Goal: Task Accomplishment & Management: Complete application form

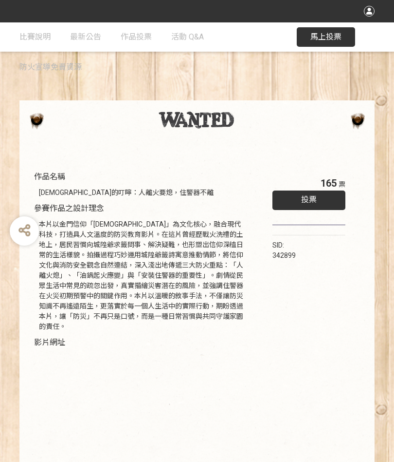
click at [306, 200] on span "投票" at bounding box center [309, 199] width 16 height 9
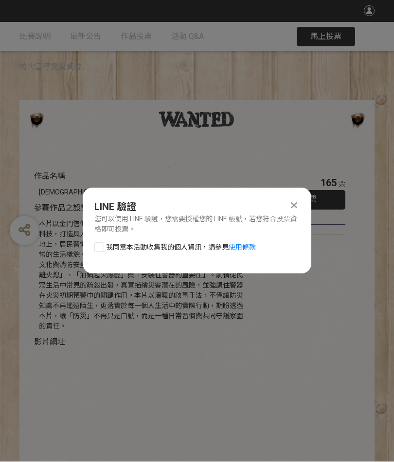
click at [293, 209] on icon at bounding box center [294, 206] width 6 height 10
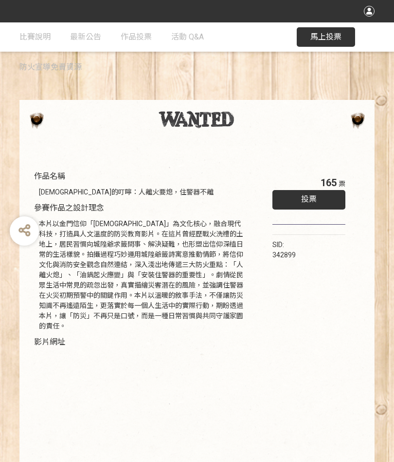
click at [297, 197] on div "投票" at bounding box center [309, 199] width 73 height 19
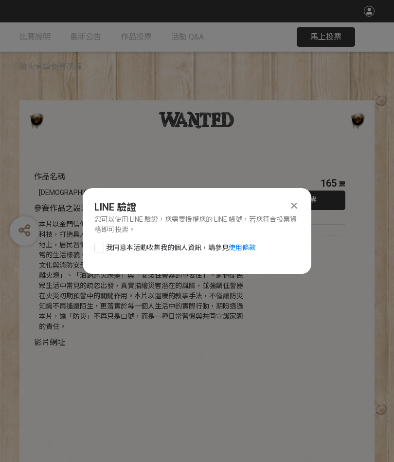
click at [148, 249] on span "我同意本活動收集我的個人資訊，請參見 使用條款" at bounding box center [181, 247] width 150 height 10
click at [101, 249] on input "我同意本活動收集我的個人資訊，請參見 使用條款" at bounding box center [98, 247] width 6 height 6
checkbox input "false"
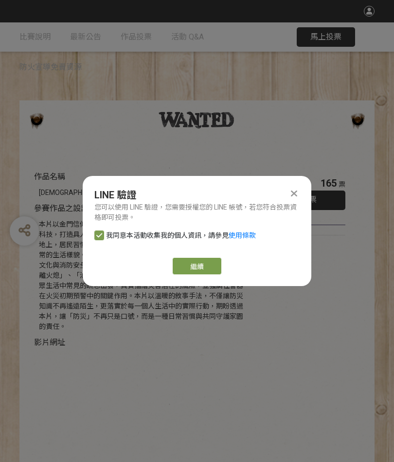
click at [291, 194] on icon at bounding box center [294, 193] width 6 height 10
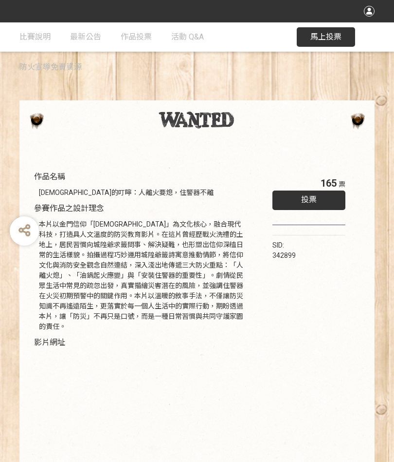
click at [307, 202] on span "投票" at bounding box center [309, 199] width 16 height 9
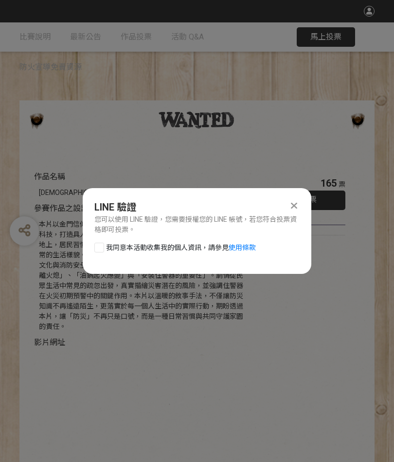
click at [186, 252] on span "我同意本活動收集我的個人資訊，請參見 使用條款" at bounding box center [181, 247] width 150 height 10
click at [101, 250] on input "我同意本活動收集我的個人資訊，請參見 使用條款" at bounding box center [98, 247] width 6 height 6
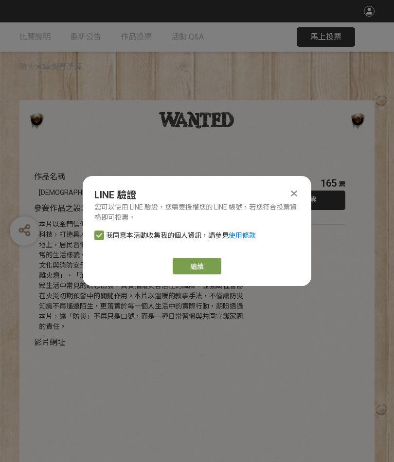
checkbox input "false"
click at [193, 265] on link "繼續" at bounding box center [197, 266] width 49 height 17
